Goal: Use online tool/utility: Use online tool/utility

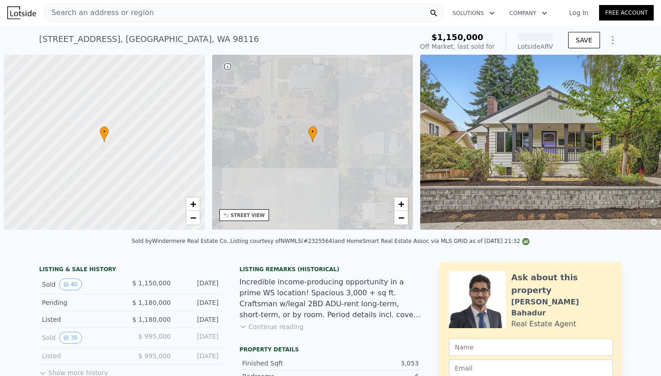
scroll to position [0, 4]
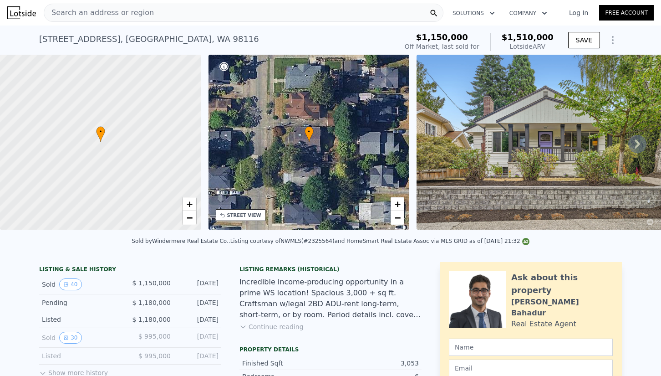
click at [634, 145] on icon at bounding box center [637, 144] width 18 height 18
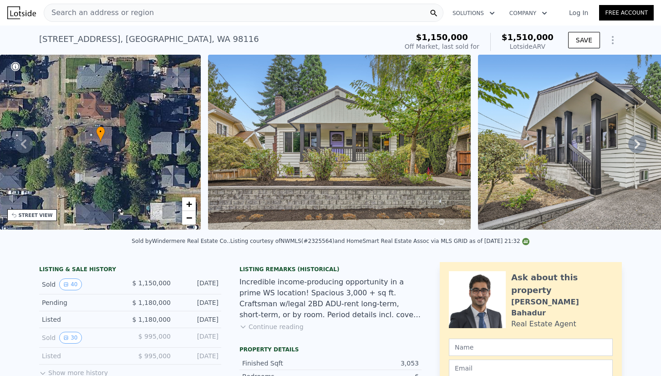
click at [634, 145] on icon at bounding box center [637, 144] width 18 height 18
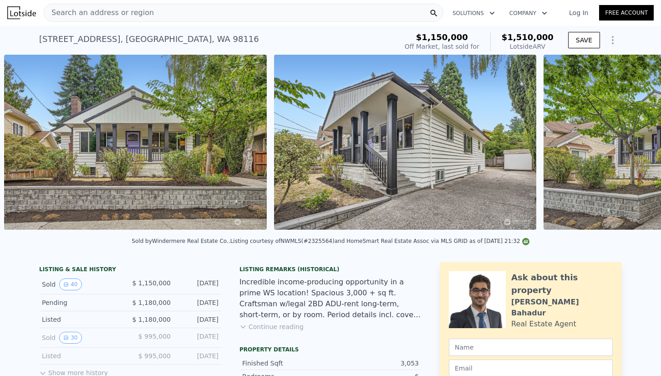
scroll to position [0, 417]
click at [634, 145] on div "• + − • + − STREET VIEW Loading... SATELLITE VIEW" at bounding box center [330, 144] width 661 height 178
click at [642, 146] on icon at bounding box center [637, 144] width 18 height 18
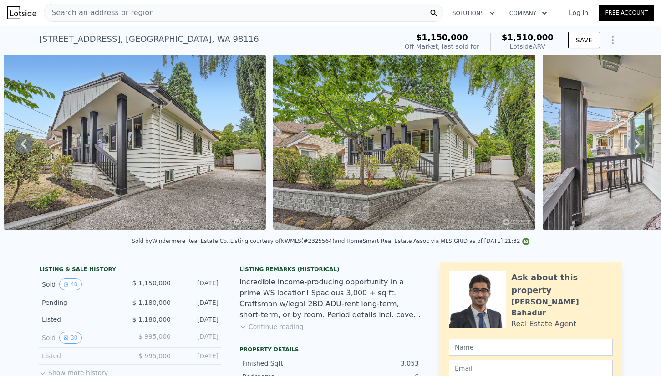
click at [640, 145] on icon at bounding box center [637, 144] width 18 height 18
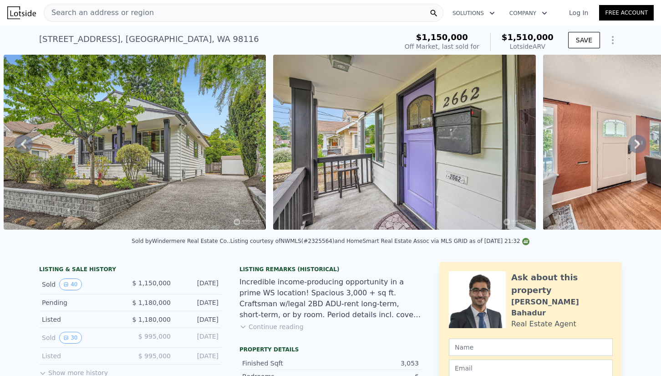
click at [640, 145] on icon at bounding box center [637, 144] width 18 height 18
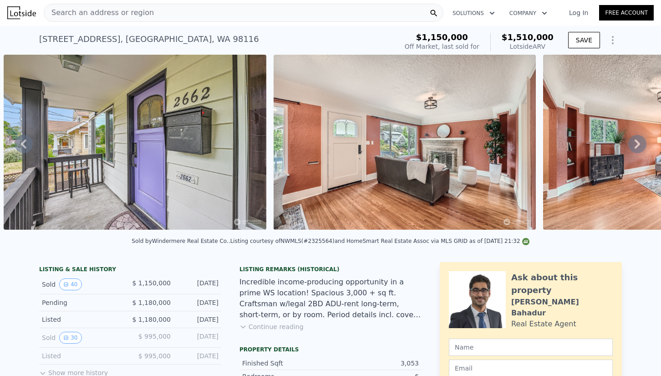
click at [640, 145] on icon at bounding box center [637, 144] width 18 height 18
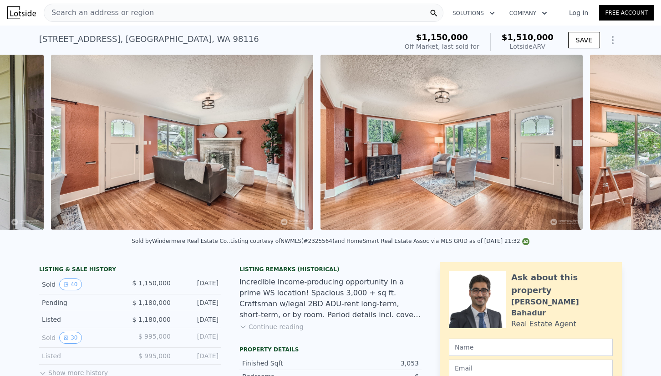
scroll to position [0, 1496]
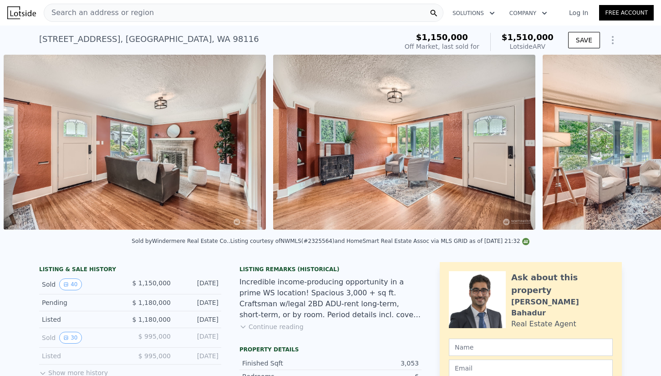
click at [640, 145] on div "• + − • + − STREET VIEW Loading... SATELLITE VIEW" at bounding box center [330, 144] width 661 height 178
click at [642, 145] on icon at bounding box center [637, 144] width 18 height 18
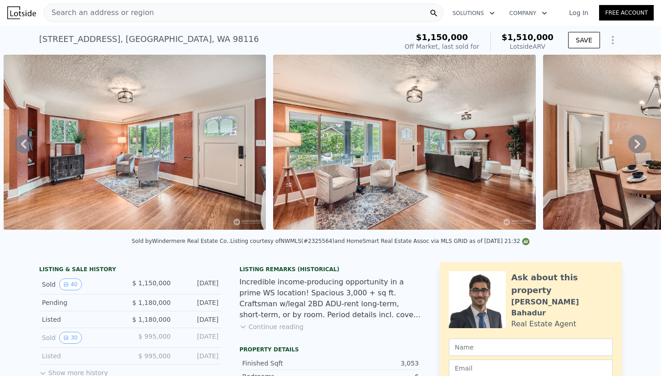
click at [642, 145] on icon at bounding box center [637, 144] width 18 height 18
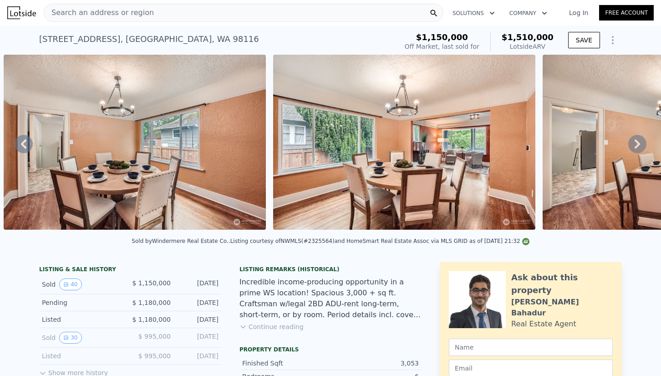
click at [642, 145] on icon at bounding box center [637, 144] width 18 height 18
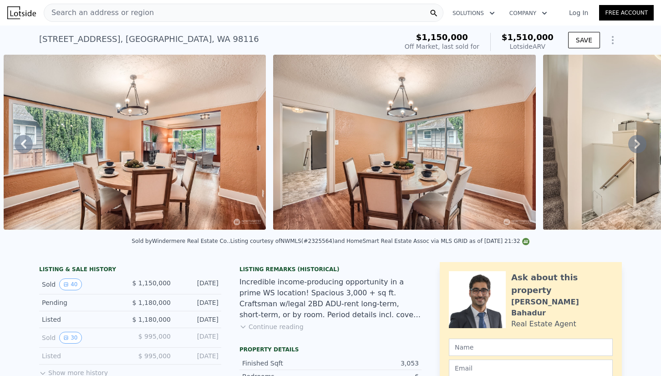
click at [642, 145] on icon at bounding box center [637, 144] width 18 height 18
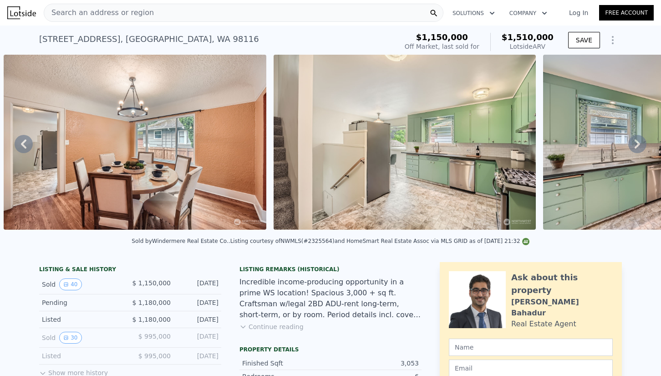
click at [642, 145] on icon at bounding box center [637, 144] width 18 height 18
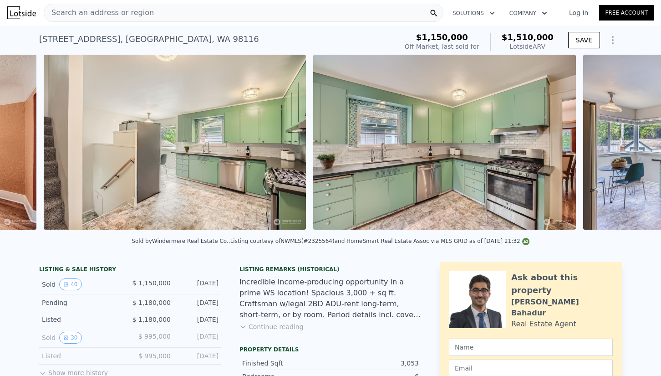
scroll to position [0, 3114]
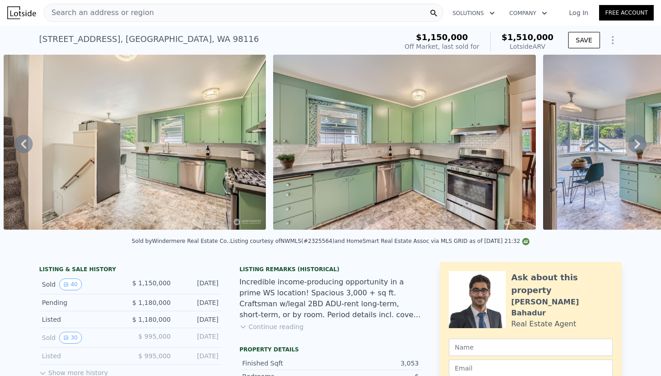
click at [642, 145] on icon at bounding box center [637, 144] width 18 height 18
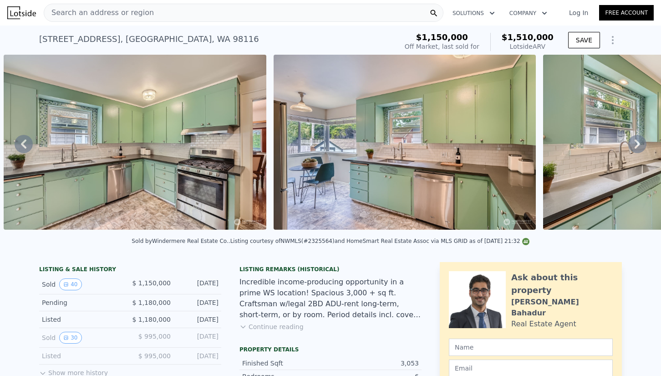
click at [642, 145] on icon at bounding box center [637, 144] width 18 height 18
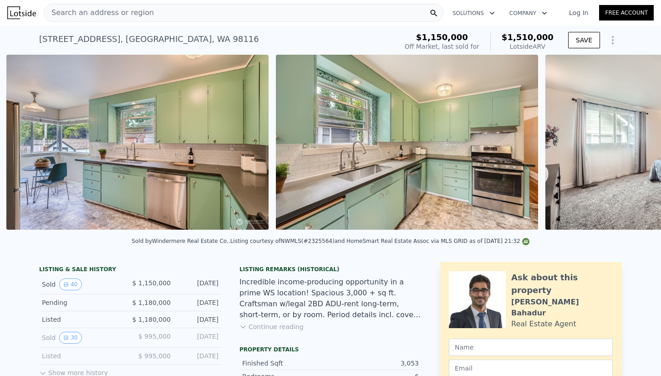
scroll to position [0, 3653]
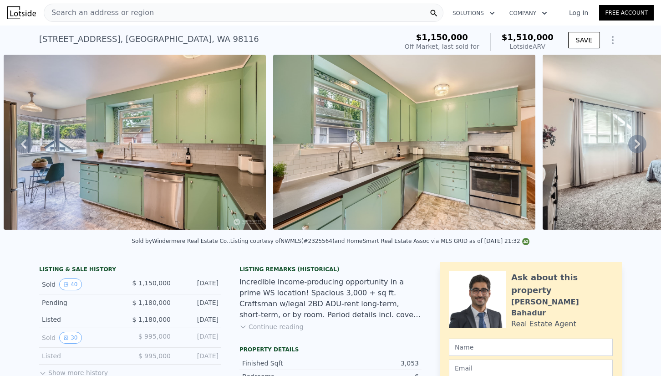
click at [642, 145] on icon at bounding box center [637, 144] width 18 height 18
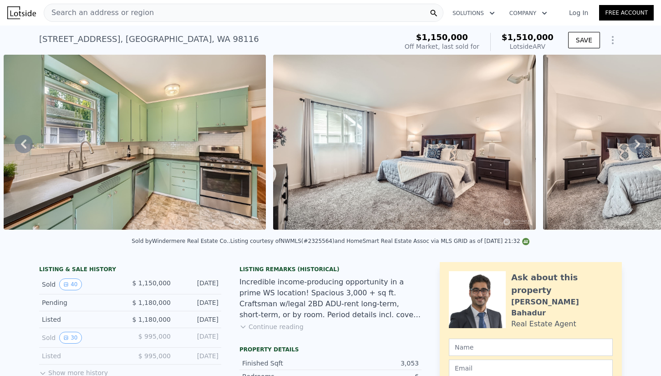
click at [642, 145] on icon at bounding box center [637, 144] width 18 height 18
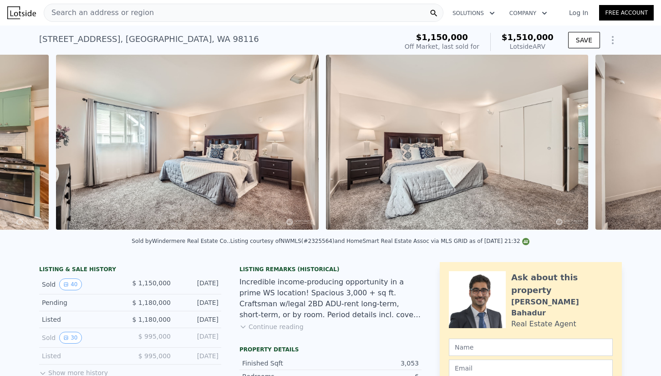
scroll to position [0, 4192]
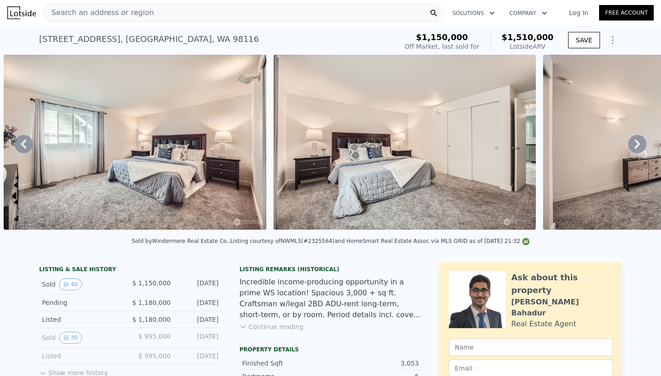
click at [642, 145] on icon at bounding box center [637, 144] width 18 height 18
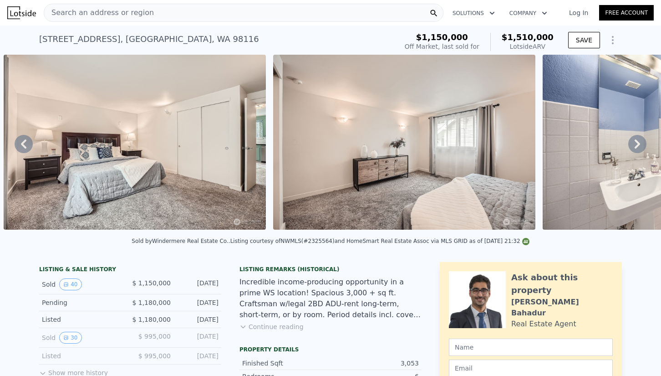
click at [642, 145] on icon at bounding box center [637, 144] width 18 height 18
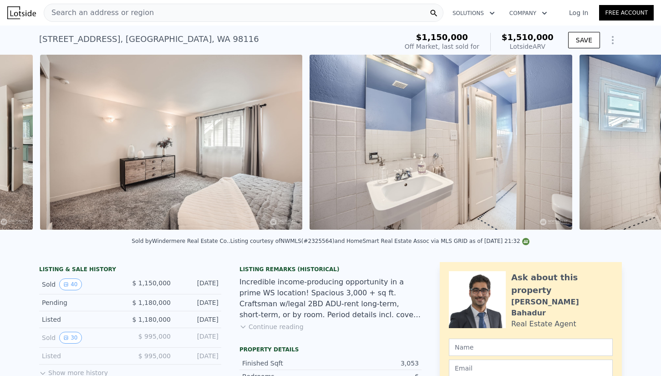
scroll to position [0, 4732]
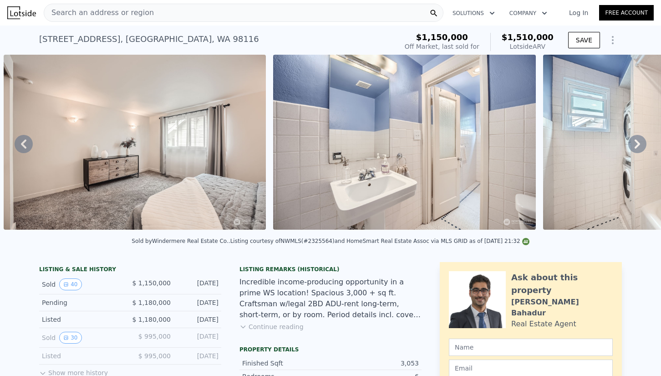
click at [642, 145] on icon at bounding box center [637, 144] width 18 height 18
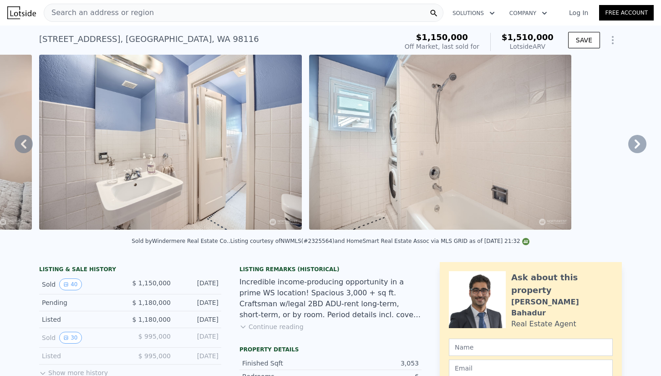
scroll to position [0, 5001]
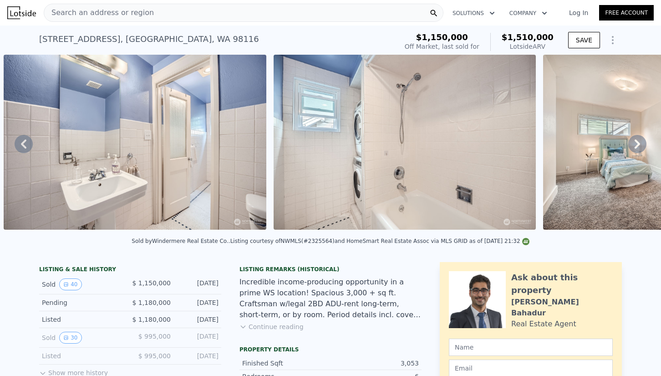
click at [642, 145] on icon at bounding box center [637, 144] width 18 height 18
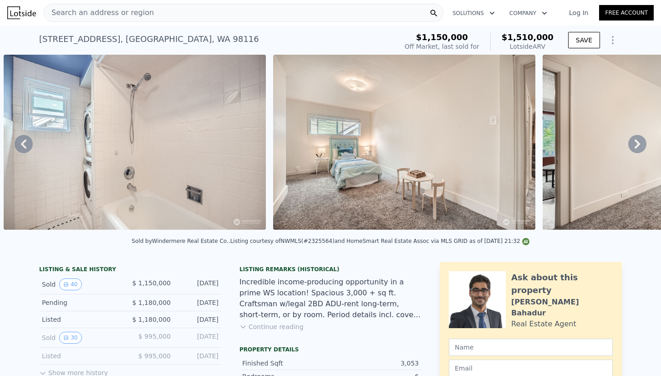
click at [642, 145] on icon at bounding box center [637, 144] width 18 height 18
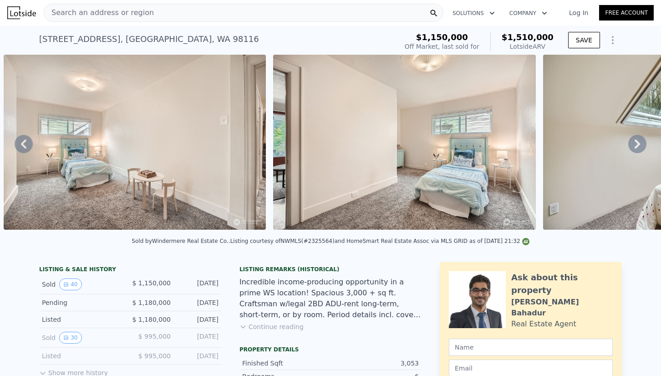
click at [642, 145] on icon at bounding box center [637, 144] width 18 height 18
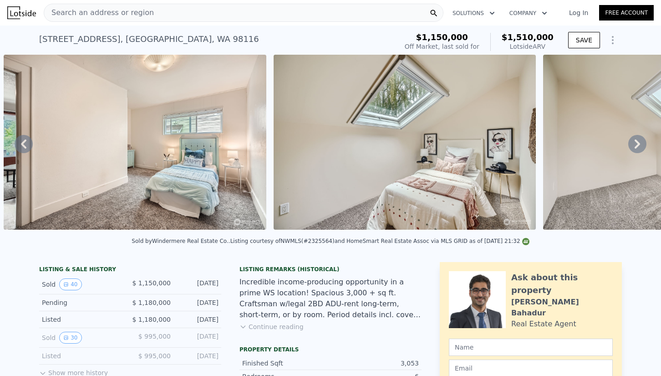
click at [642, 145] on icon at bounding box center [637, 144] width 18 height 18
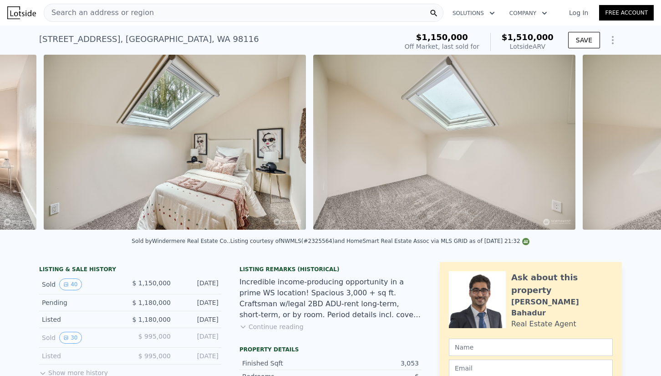
scroll to position [0, 6081]
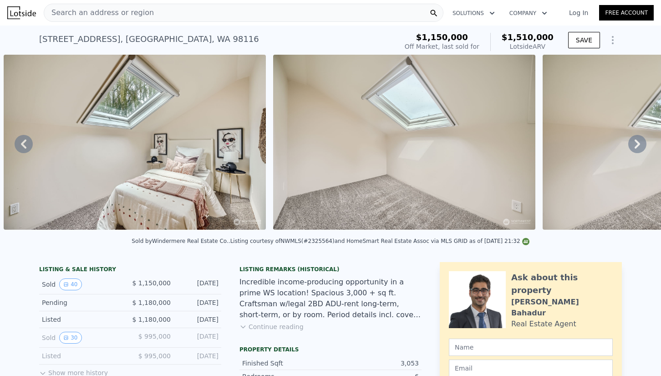
click at [642, 145] on icon at bounding box center [637, 144] width 18 height 18
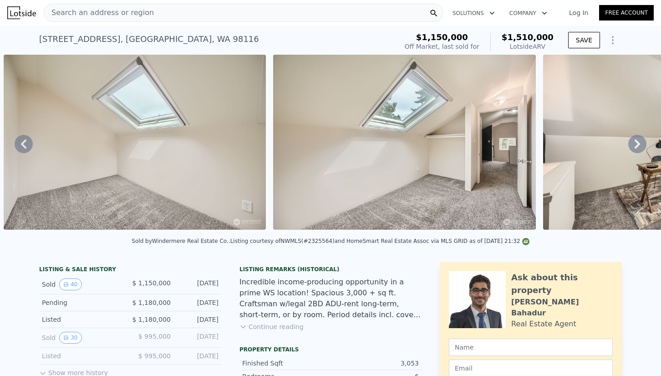
click at [642, 145] on icon at bounding box center [637, 144] width 18 height 18
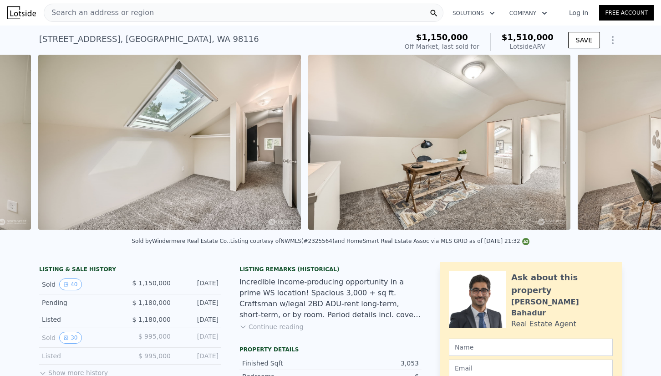
scroll to position [0, 6620]
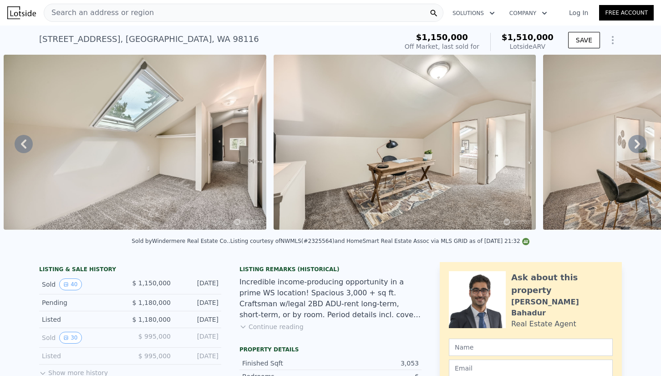
click at [642, 145] on icon at bounding box center [637, 144] width 18 height 18
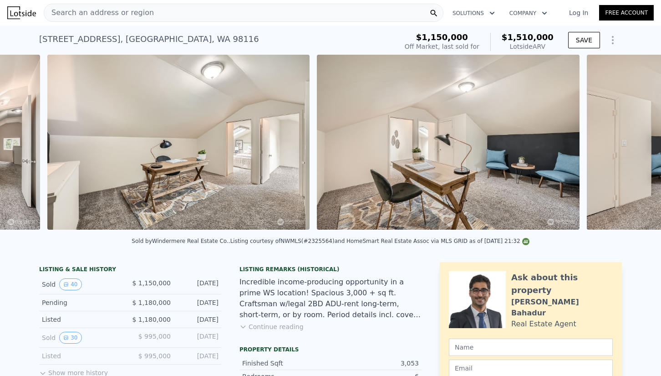
scroll to position [0, 6890]
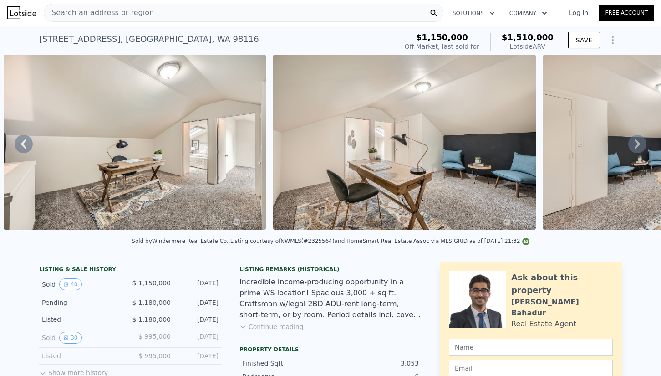
click at [642, 145] on icon at bounding box center [637, 144] width 18 height 18
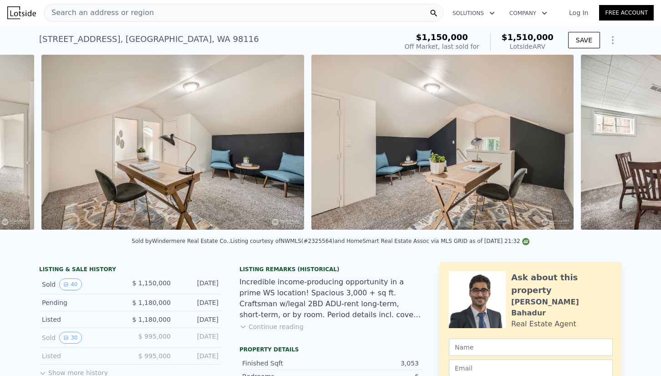
scroll to position [0, 7159]
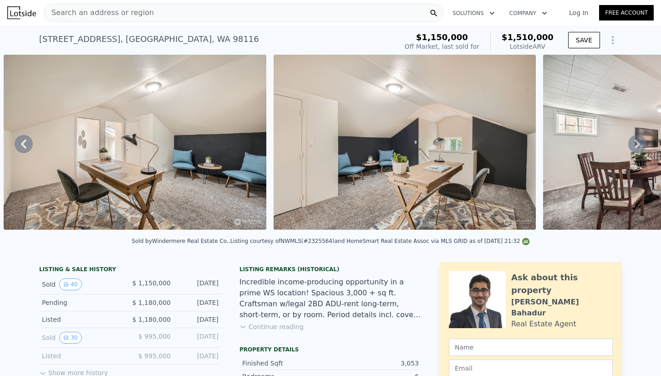
click at [642, 145] on icon at bounding box center [637, 144] width 18 height 18
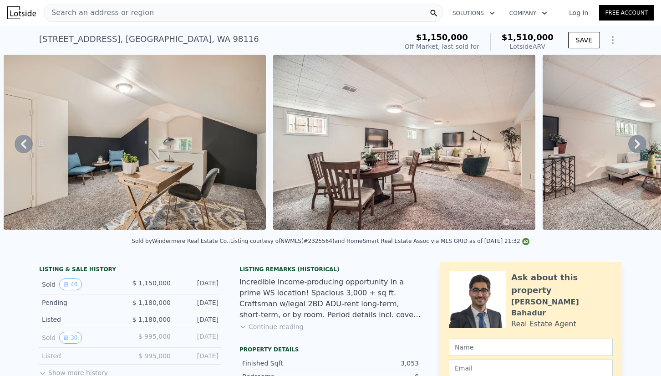
click at [642, 145] on icon at bounding box center [637, 144] width 18 height 18
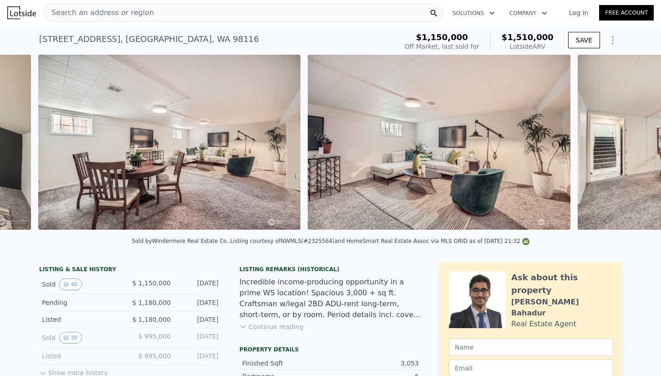
scroll to position [0, 7699]
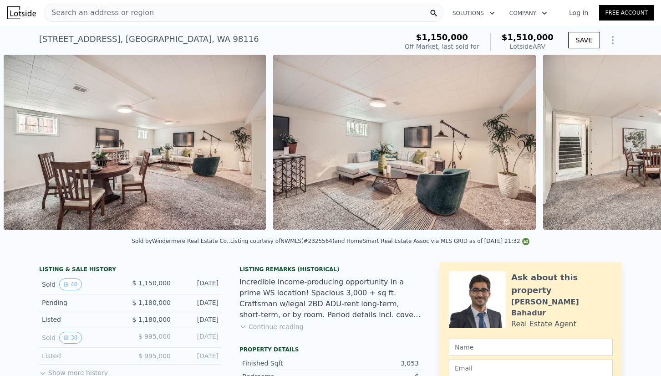
click at [642, 145] on div "• + − • + − STREET VIEW Loading... SATELLITE VIEW" at bounding box center [330, 144] width 661 height 178
click at [638, 150] on icon at bounding box center [637, 144] width 18 height 18
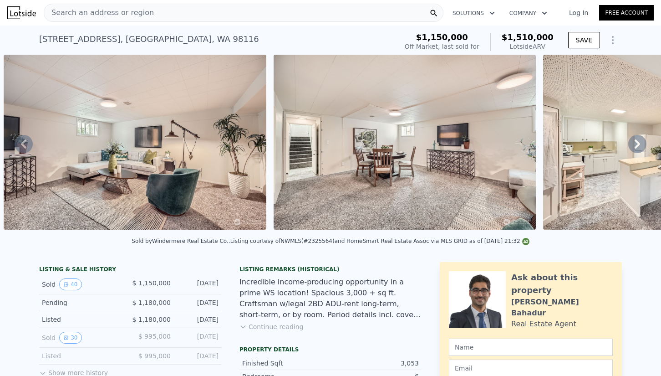
click at [638, 150] on icon at bounding box center [637, 144] width 18 height 18
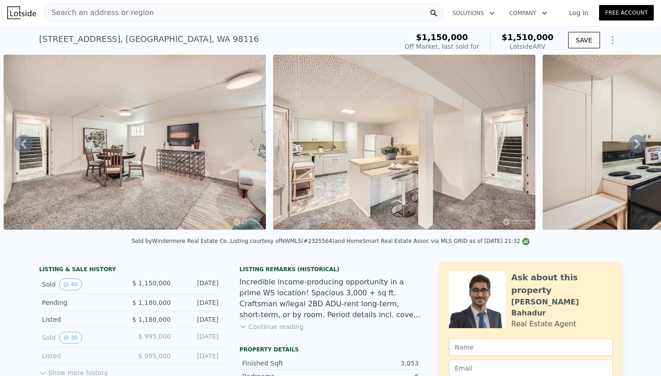
click at [638, 148] on icon at bounding box center [637, 144] width 18 height 18
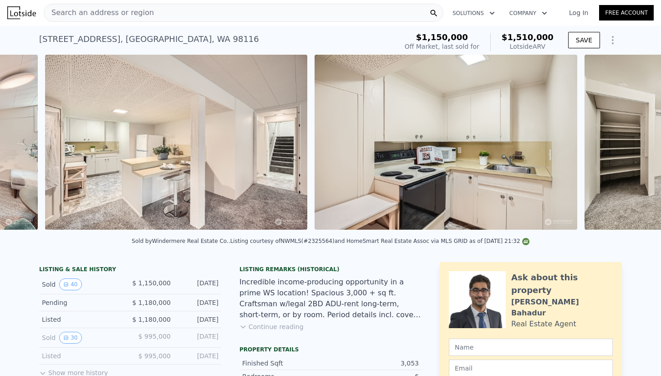
scroll to position [0, 8508]
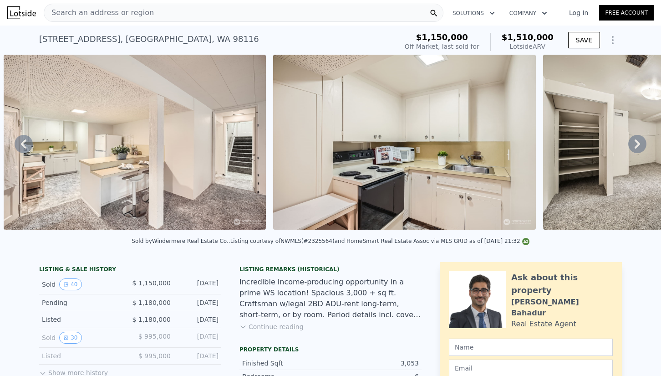
click at [638, 148] on icon at bounding box center [637, 144] width 18 height 18
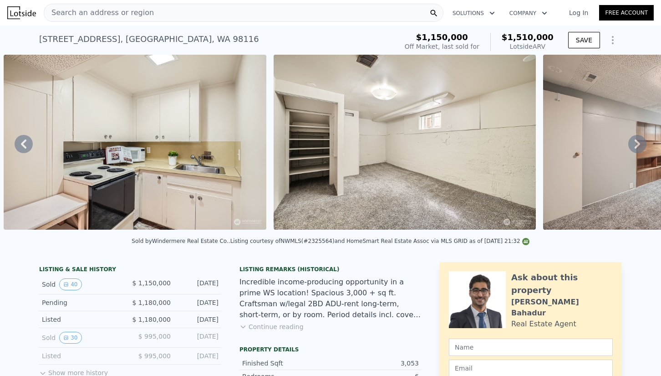
click at [638, 148] on icon at bounding box center [637, 144] width 18 height 18
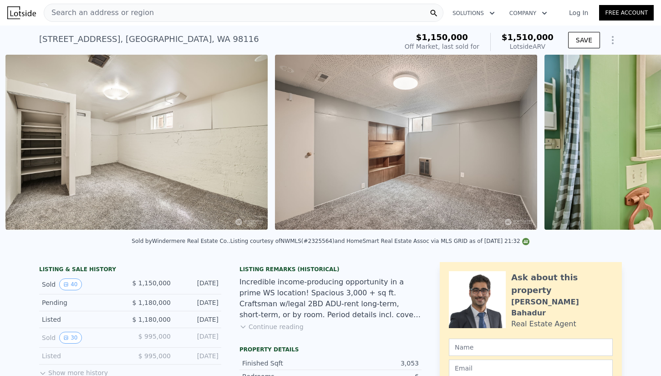
scroll to position [0, 9047]
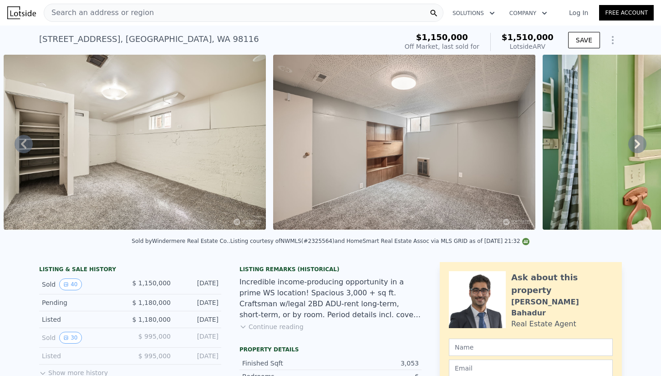
click at [638, 148] on icon at bounding box center [637, 144] width 18 height 18
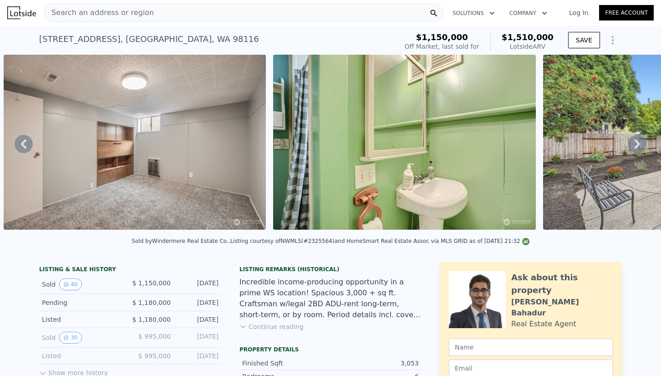
click at [638, 148] on icon at bounding box center [637, 144] width 18 height 18
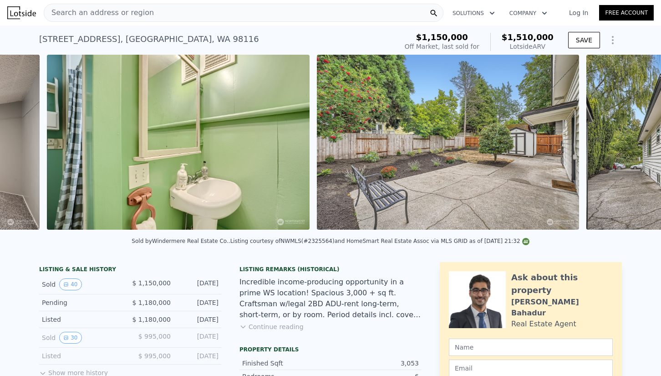
scroll to position [0, 9586]
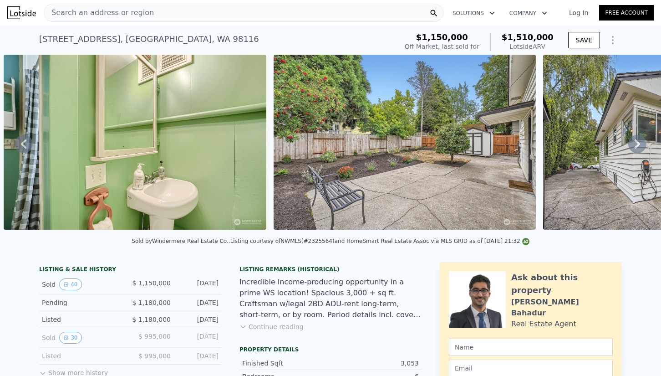
click at [635, 147] on icon at bounding box center [637, 143] width 5 height 9
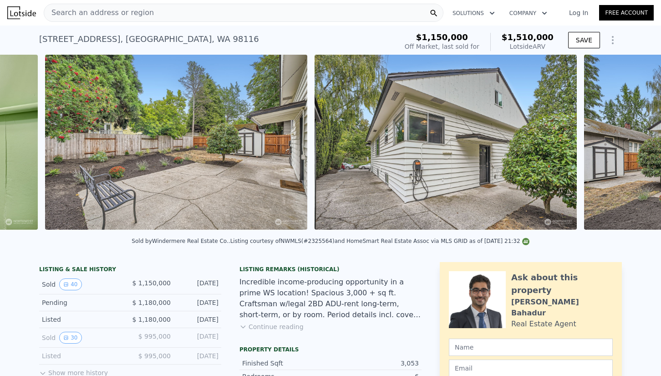
scroll to position [0, 9856]
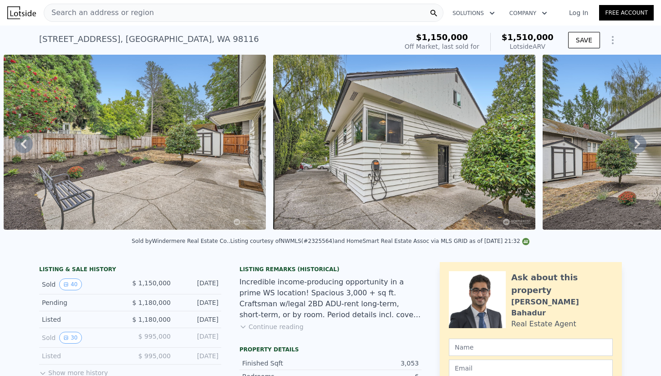
click at [637, 146] on icon at bounding box center [637, 143] width 5 height 9
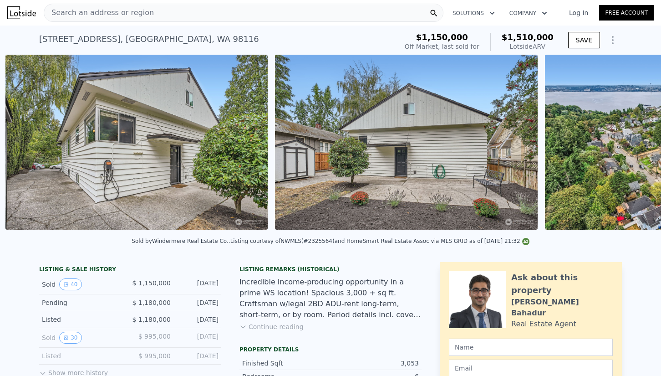
scroll to position [0, 10126]
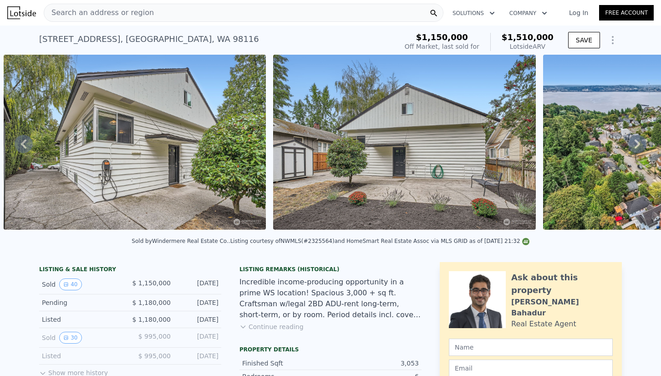
click at [443, 158] on img at bounding box center [404, 142] width 262 height 175
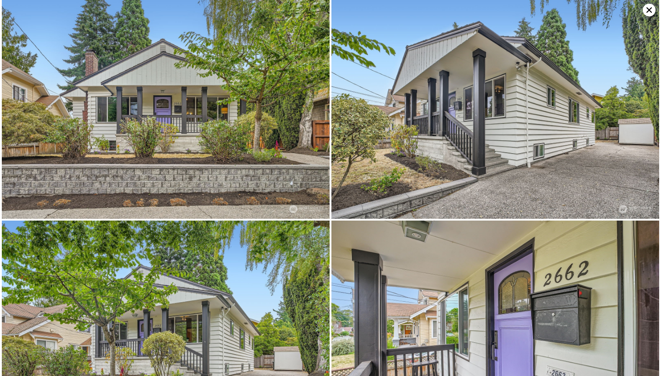
scroll to position [3964, 0]
